Goal: Information Seeking & Learning: Learn about a topic

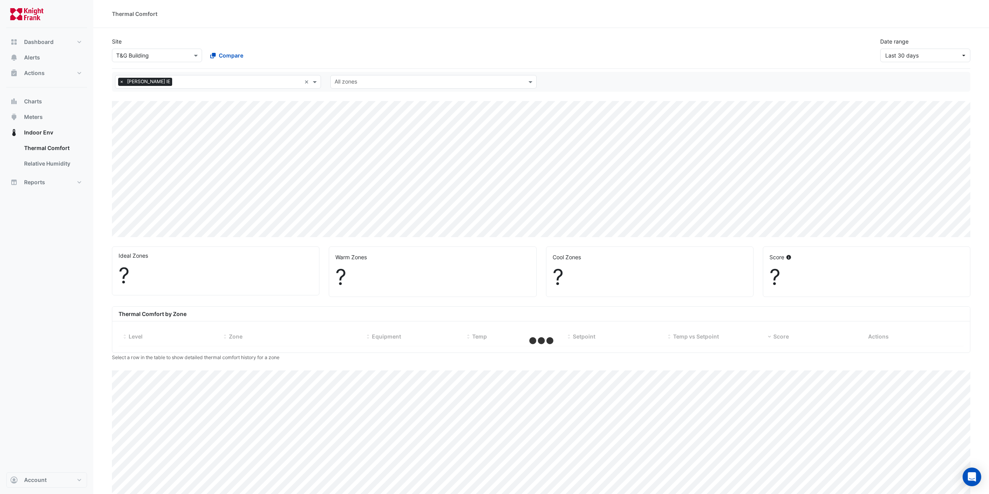
select select "***"
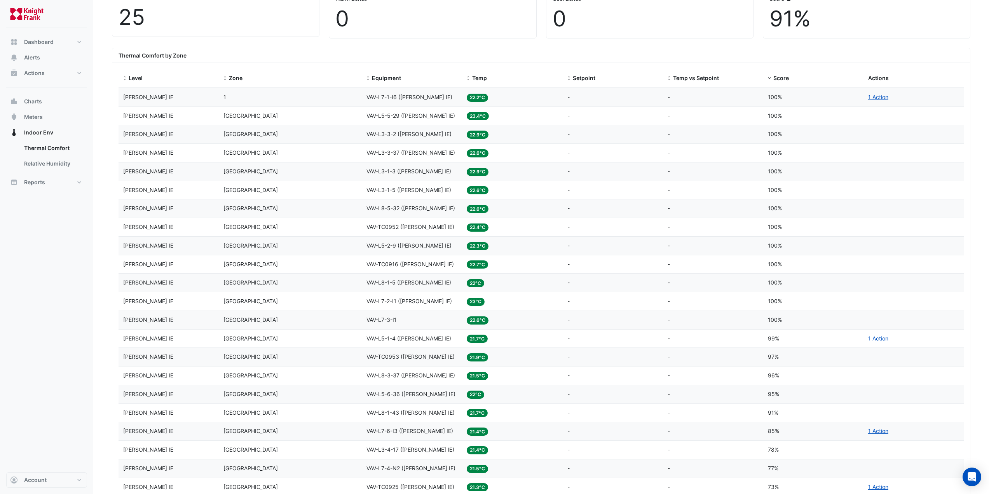
scroll to position [272, 0]
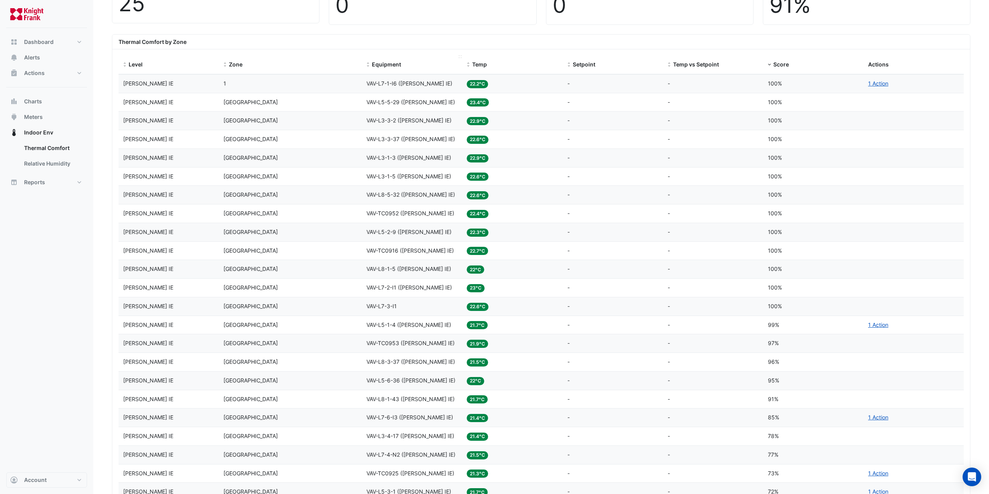
click at [424, 56] on datatable-header-cell "Equipment" at bounding box center [412, 65] width 100 height 19
click at [457, 61] on div "Equipment" at bounding box center [411, 64] width 91 height 9
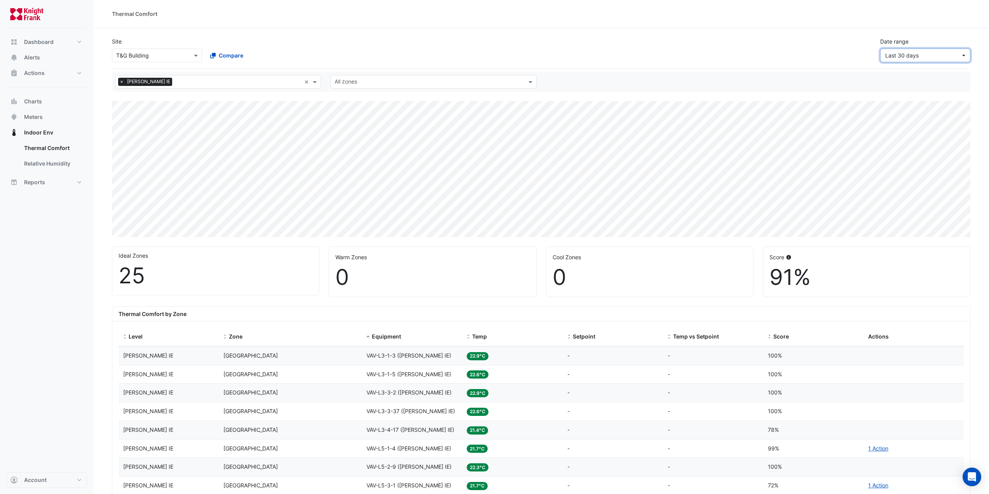
click at [898, 56] on span "Last 30 days" at bounding box center [901, 55] width 33 height 7
click at [908, 172] on div "Last 12 months" at bounding box center [906, 176] width 38 height 8
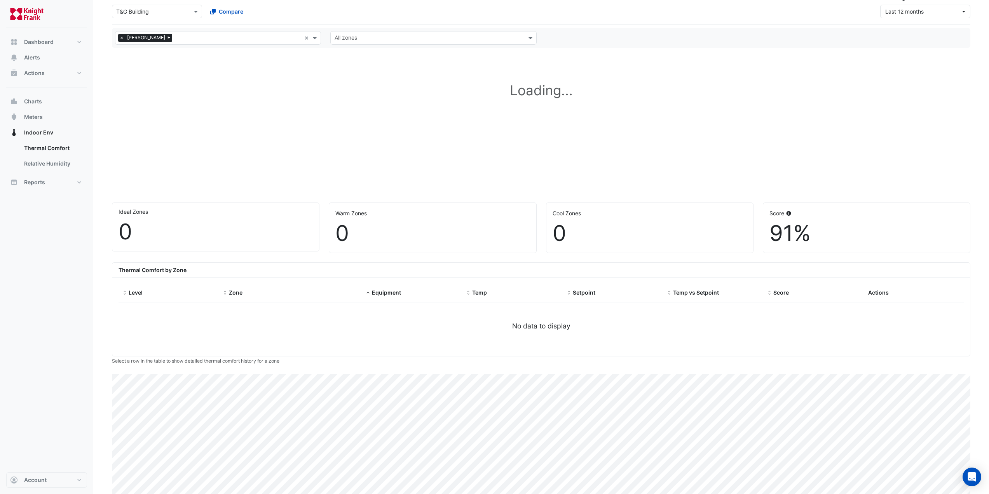
scroll to position [31, 0]
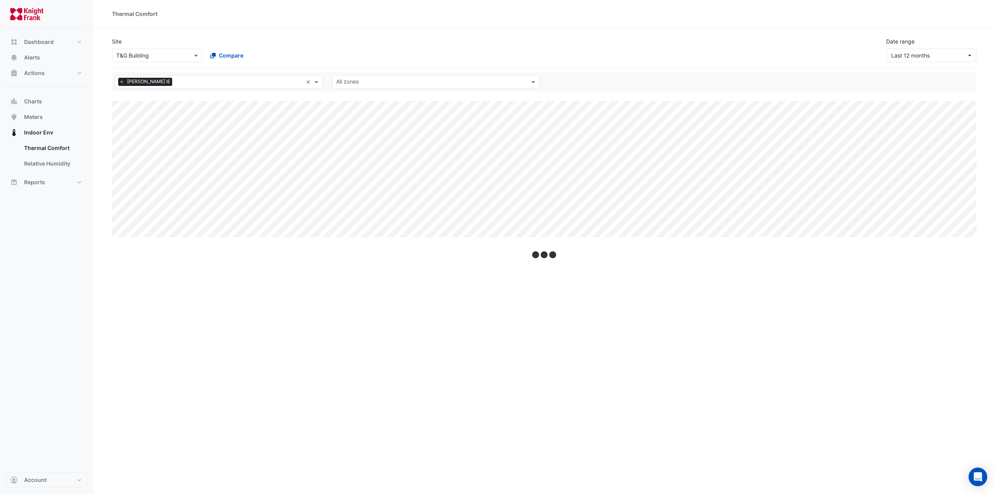
select select "***"
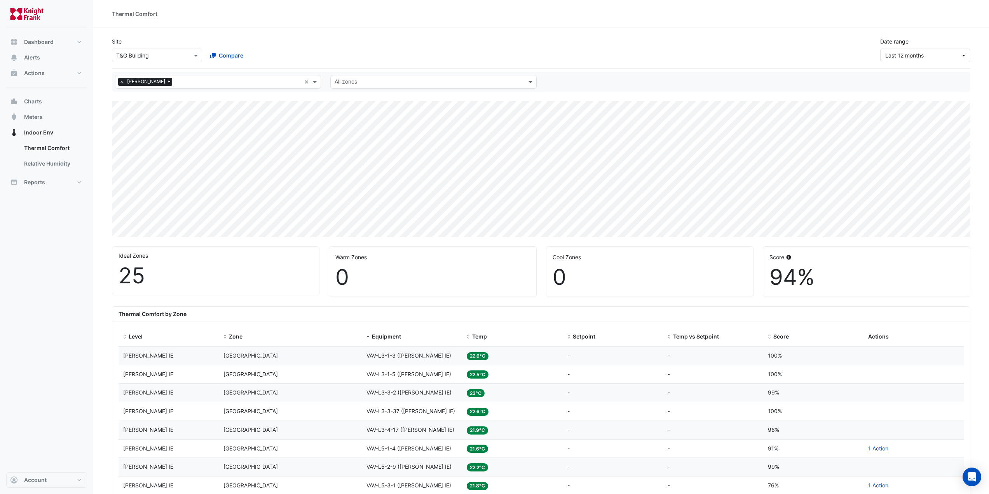
click at [508, 310] on div "Thermal Comfort by Zone" at bounding box center [540, 314] width 857 height 15
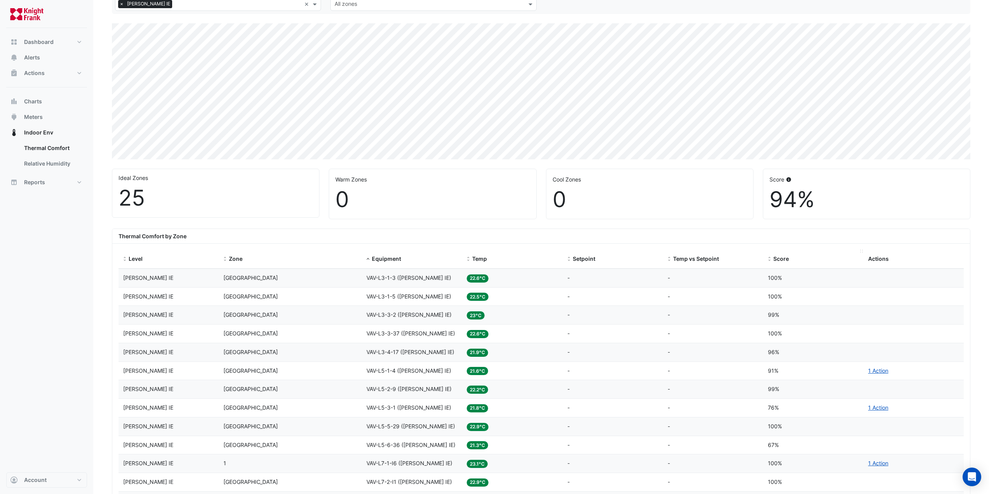
click at [789, 259] on div "Score" at bounding box center [813, 258] width 91 height 9
click at [790, 259] on div "Score" at bounding box center [813, 258] width 91 height 9
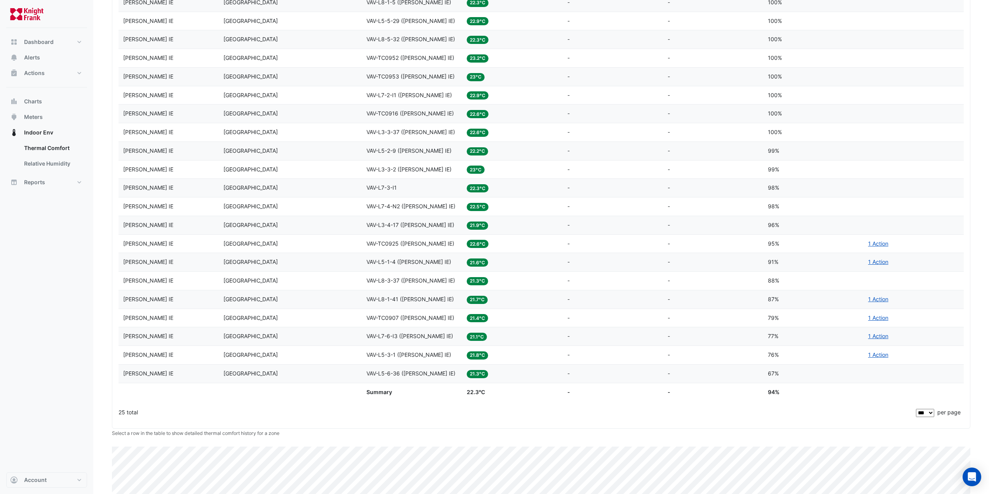
scroll to position [350, 0]
